Goal: Transaction & Acquisition: Purchase product/service

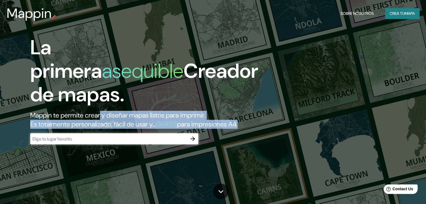
click at [113, 150] on div "La primera asequible Creador de mapas. Mappin te permite crear y diseñar mapas …" at bounding box center [137, 93] width 256 height 114
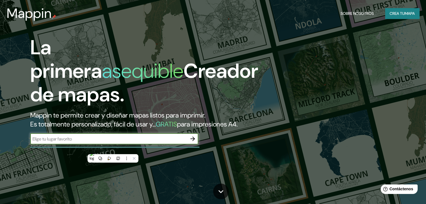
click at [113, 142] on input "text" at bounding box center [108, 139] width 157 height 6
type input "c"
type input "nueva cordoba"
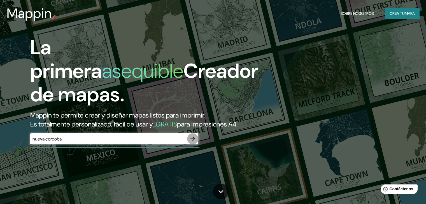
click at [193, 142] on icon "button" at bounding box center [192, 138] width 7 height 7
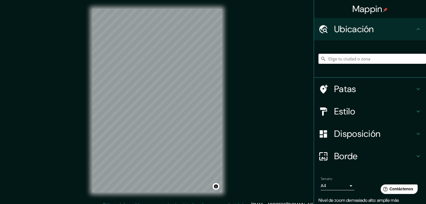
click at [349, 60] on input "Elige tu ciudad o zona" at bounding box center [371, 59] width 107 height 10
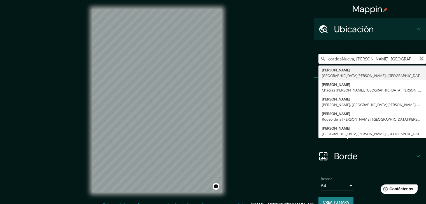
type input "cordoaNueva, [PERSON_NAME], [GEOGRAPHIC_DATA][PERSON_NAME], M5661, [GEOGRAPHIC_…"
click at [419, 60] on icon "Claro" at bounding box center [421, 59] width 4 height 4
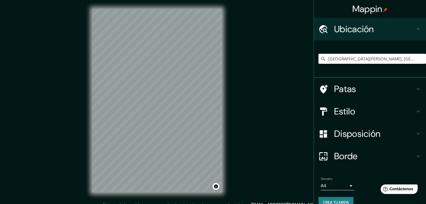
type input "[GEOGRAPHIC_DATA][PERSON_NAME], [GEOGRAPHIC_DATA]"
click at [114, 130] on div at bounding box center [114, 129] width 4 height 4
click at [162, 105] on div at bounding box center [162, 106] width 4 height 4
click at [158, 105] on div at bounding box center [159, 106] width 4 height 4
click at [160, 105] on div at bounding box center [162, 106] width 4 height 4
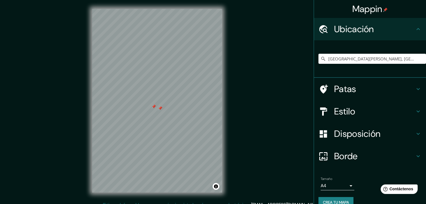
click at [160, 109] on div at bounding box center [160, 108] width 4 height 4
click at [156, 108] on div at bounding box center [156, 106] width 4 height 4
click at [358, 119] on div "Estilo" at bounding box center [370, 111] width 112 height 22
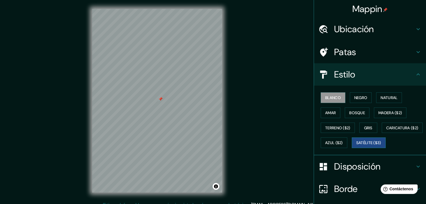
click at [356, 146] on font "Satélite ($3)" at bounding box center [368, 143] width 25 height 5
click at [334, 127] on font "Terreno ($2)" at bounding box center [337, 127] width 25 height 5
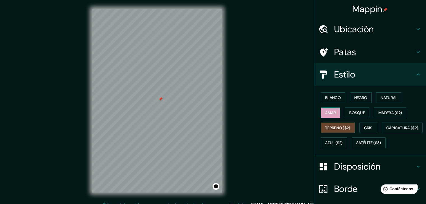
click at [328, 113] on font "Amar" at bounding box center [330, 112] width 11 height 5
click at [354, 114] on font "Bosque" at bounding box center [357, 112] width 16 height 5
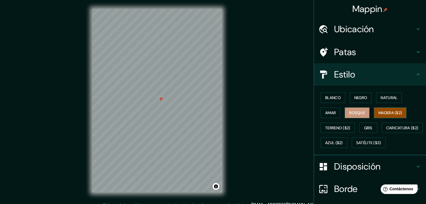
click at [383, 114] on font "Madera ($2)" at bounding box center [390, 112] width 24 height 5
click at [355, 95] on font "Negro" at bounding box center [360, 97] width 13 height 5
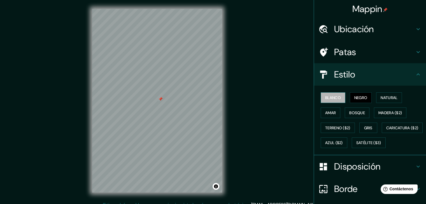
click at [331, 97] on font "Blanco" at bounding box center [333, 97] width 16 height 5
click at [329, 112] on font "Amar" at bounding box center [330, 112] width 11 height 5
click at [328, 96] on font "Blanco" at bounding box center [333, 97] width 16 height 5
